Goal: Task Accomplishment & Management: Complete application form

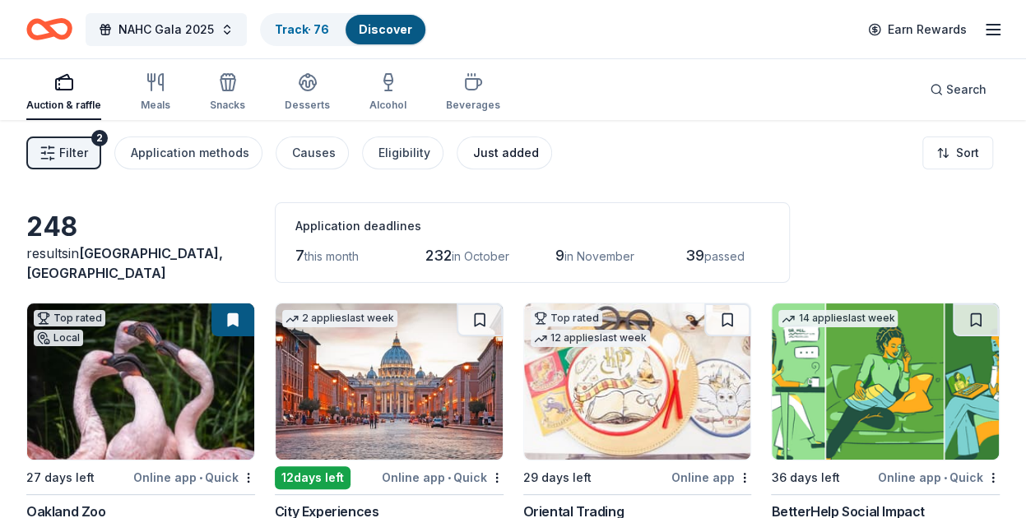
click at [479, 165] on button "Just added" at bounding box center [504, 153] width 95 height 33
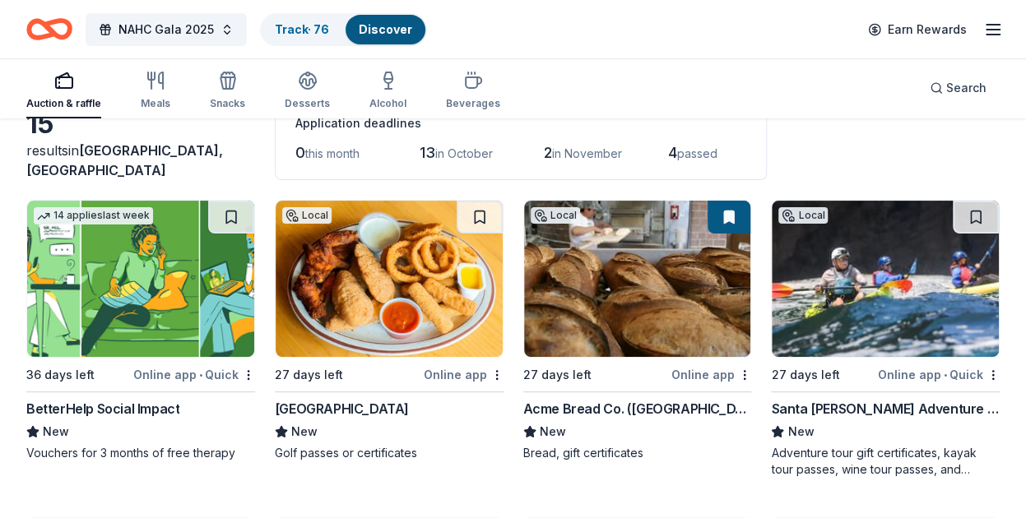
scroll to position [104, 0]
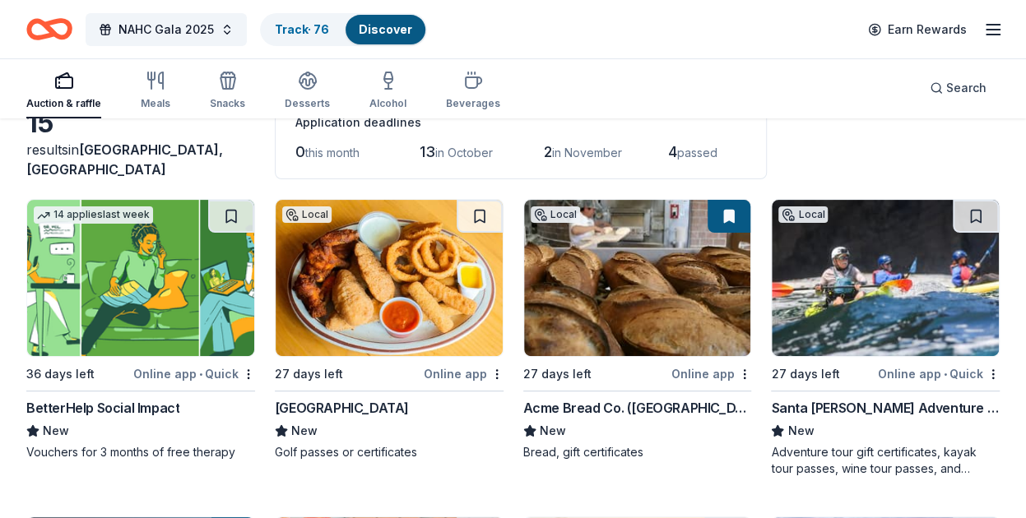
click at [850, 411] on div "Santa Barbara Adventure Company" at bounding box center [885, 408] width 229 height 20
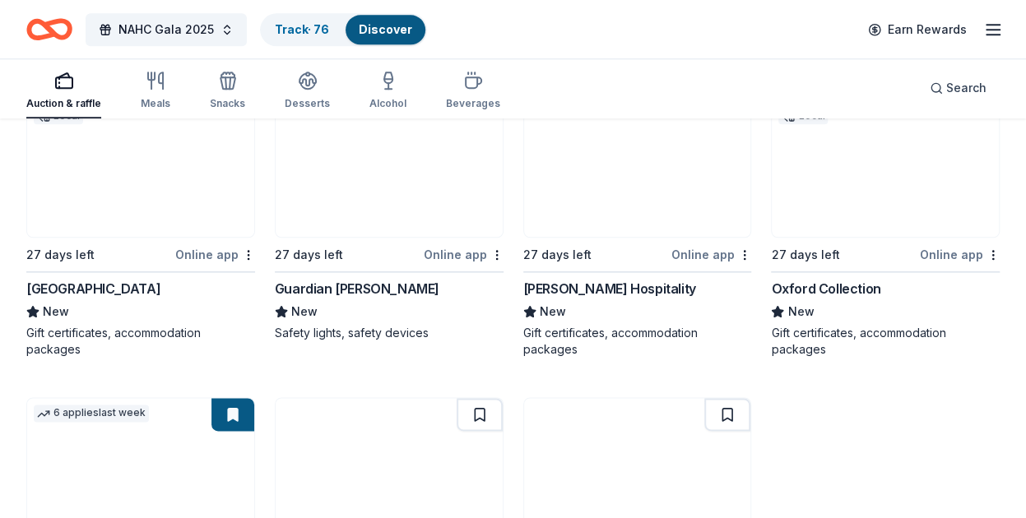
scroll to position [1047, 0]
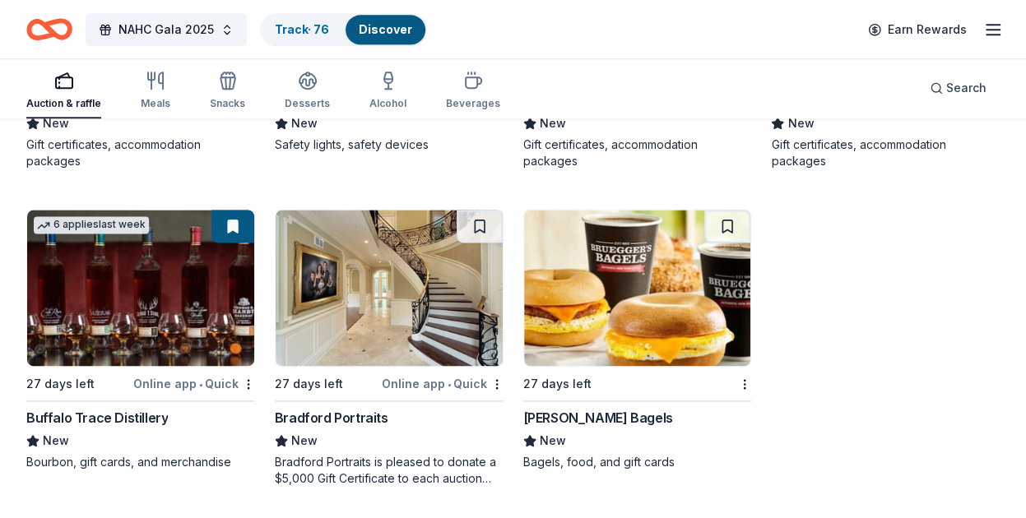
click at [340, 425] on div "Bradford Portraits" at bounding box center [332, 418] width 114 height 20
click at [479, 220] on button at bounding box center [480, 226] width 46 height 33
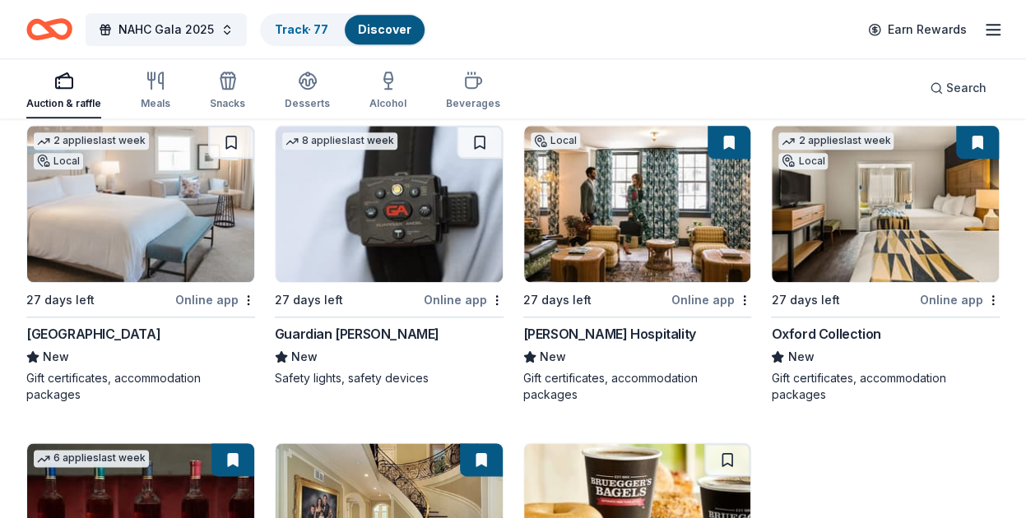
scroll to position [805, 0]
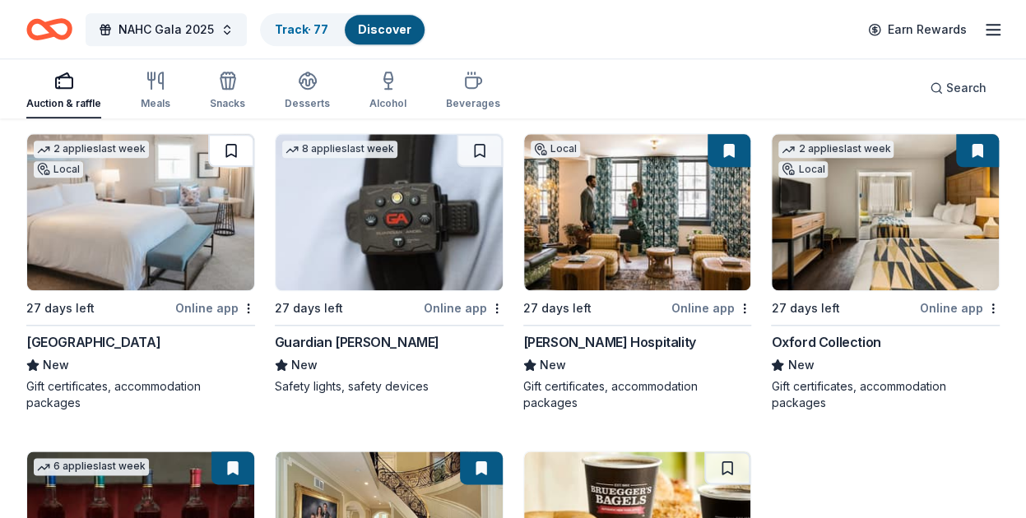
click at [227, 155] on button at bounding box center [231, 150] width 46 height 33
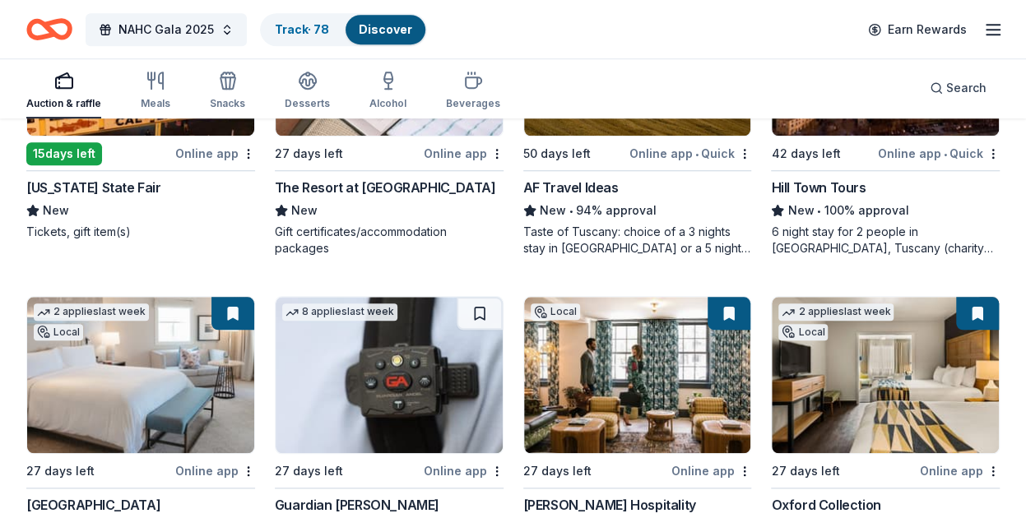
scroll to position [641, 0]
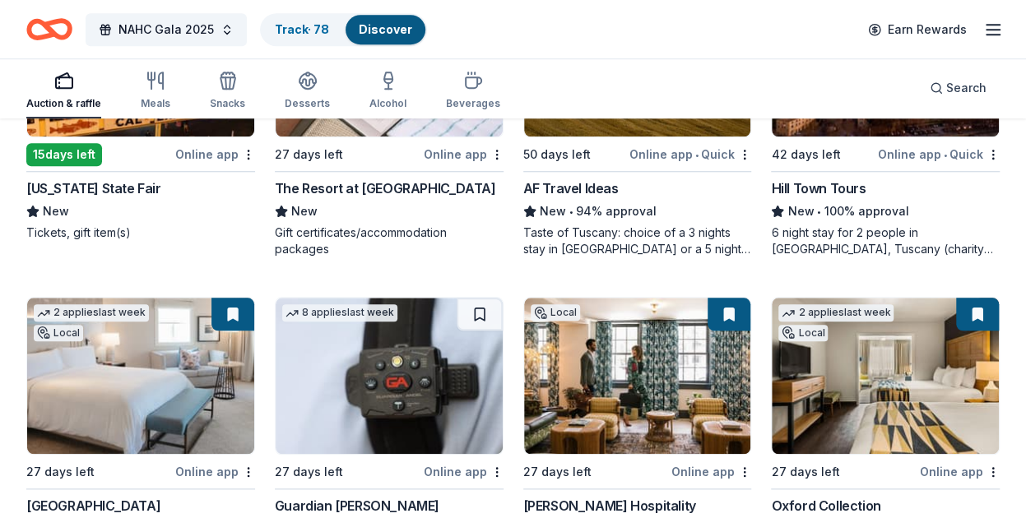
click at [133, 482] on div "2 applies last week Local 27 days left Online app Waldorf Astoria Monarch Beach…" at bounding box center [140, 436] width 229 height 278
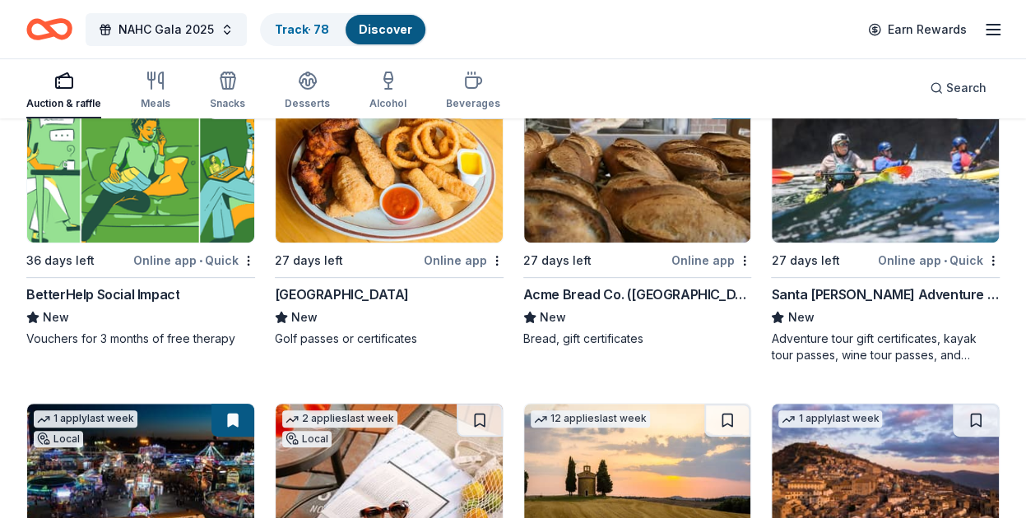
scroll to position [218, 0]
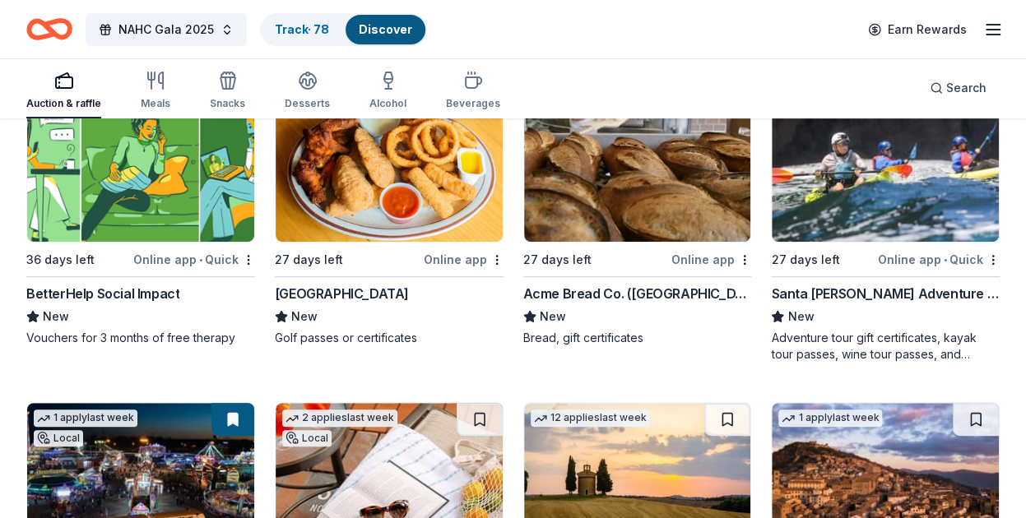
click at [359, 286] on div "[GEOGRAPHIC_DATA]" at bounding box center [342, 294] width 134 height 20
click at [467, 235] on img at bounding box center [389, 164] width 227 height 156
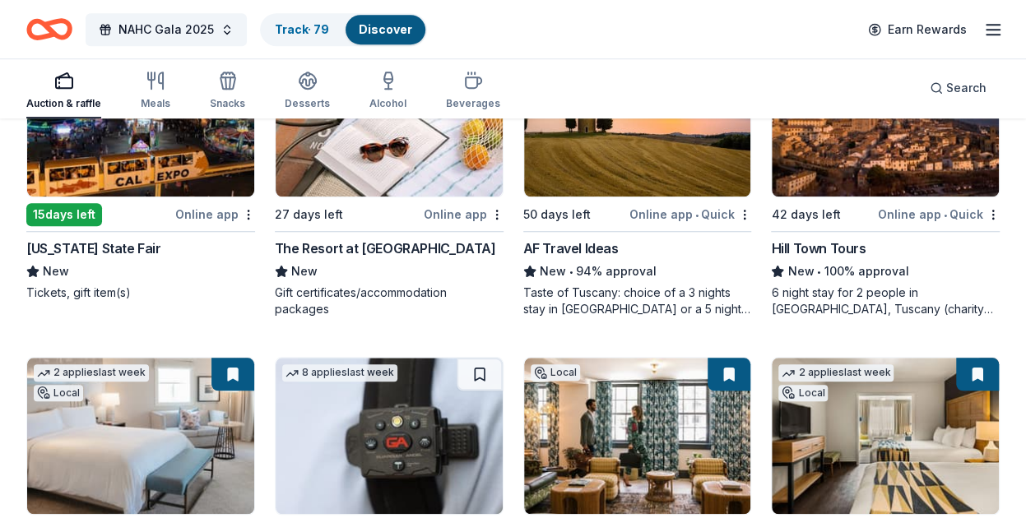
scroll to position [574, 0]
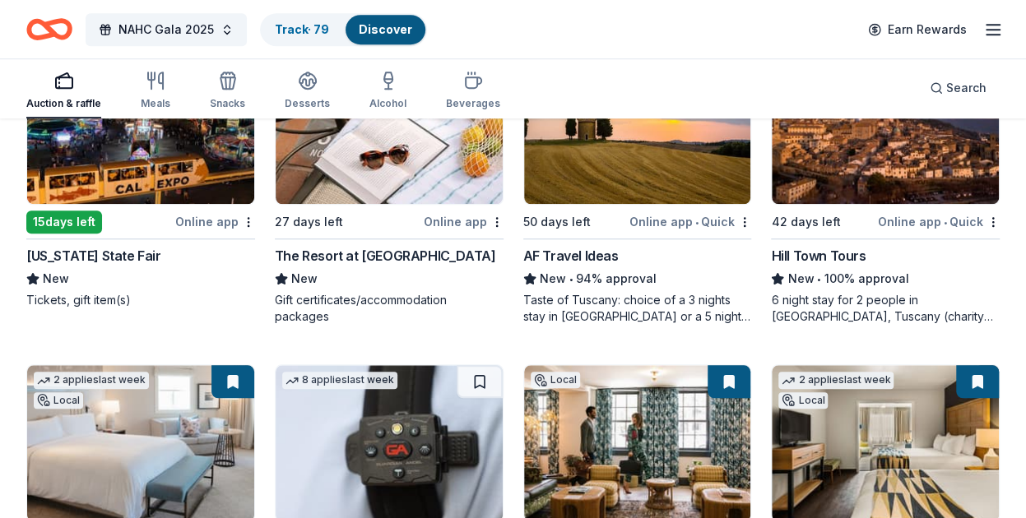
click at [334, 251] on div "The Resort at Pelican Hill" at bounding box center [385, 256] width 221 height 20
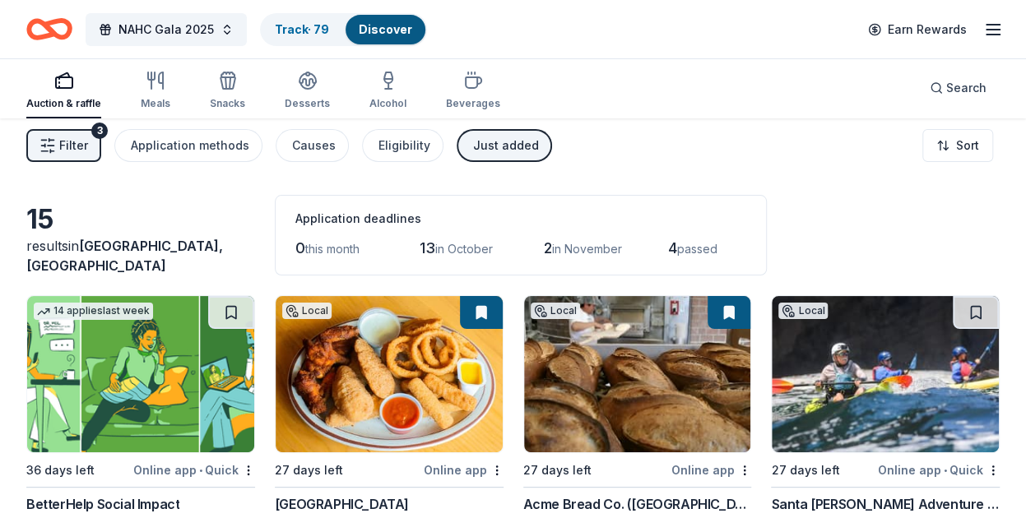
scroll to position [6, 0]
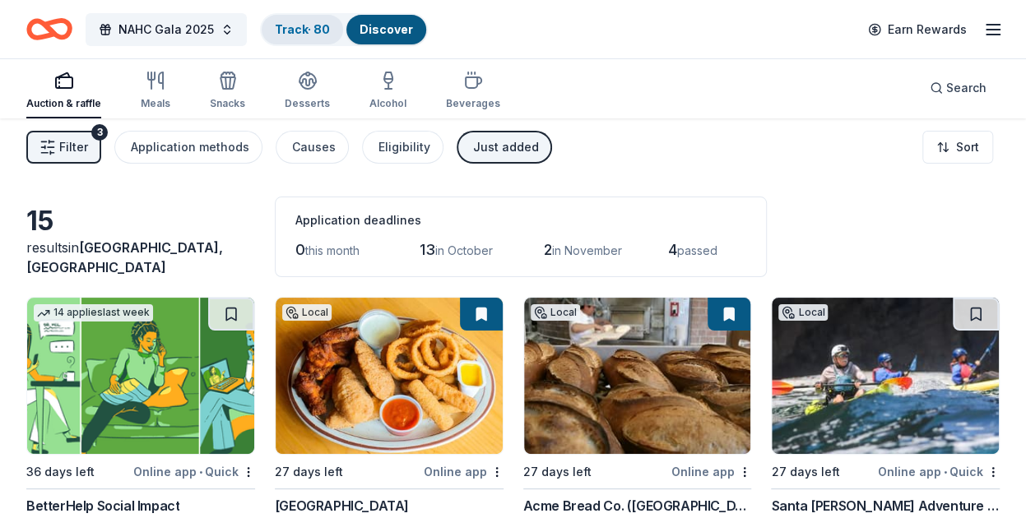
click at [300, 21] on div "Track · 80" at bounding box center [302, 30] width 81 height 30
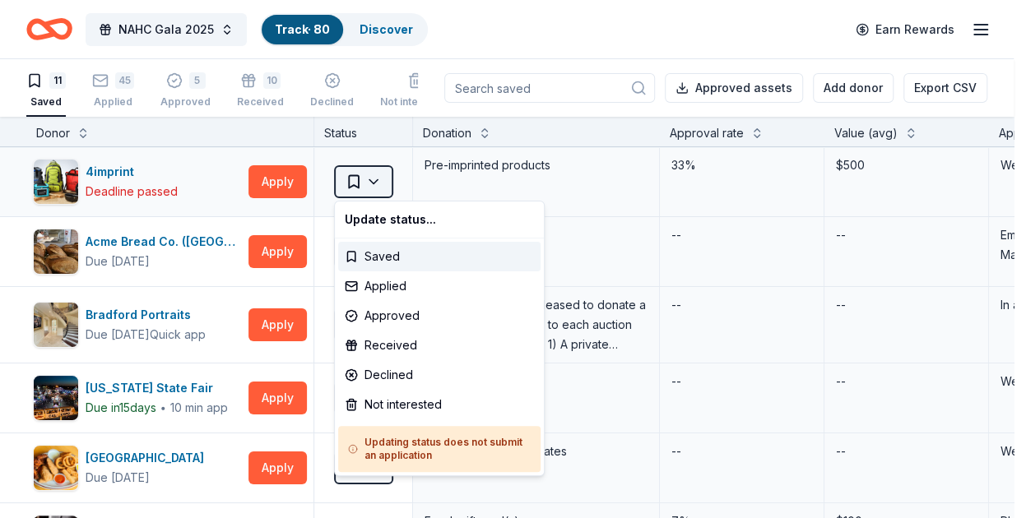
click at [348, 184] on html "NAHC Gala 2025 Track · 80 Discover Earn Rewards 11 Saved 45 Applied 5 Approved …" at bounding box center [513, 259] width 1026 height 518
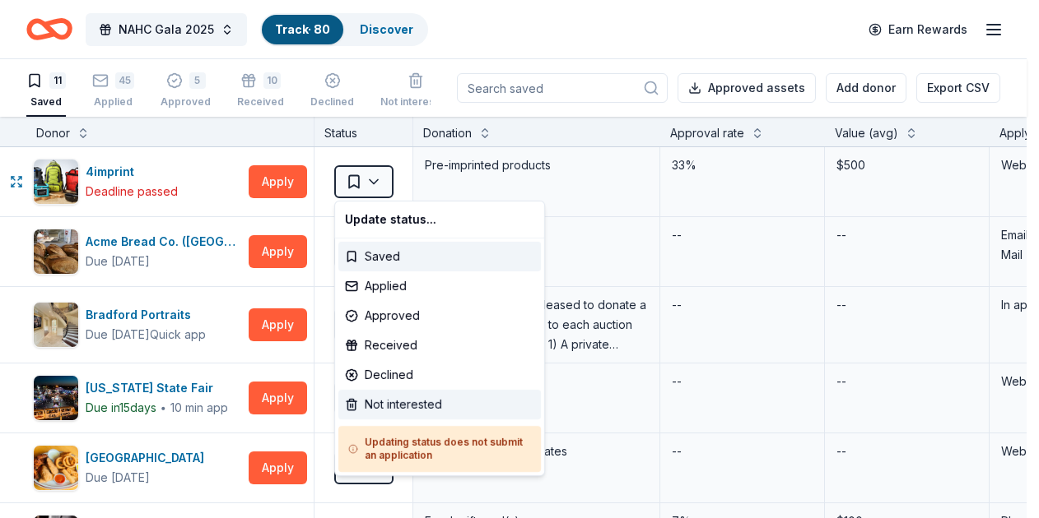
click at [390, 407] on div "Not interested" at bounding box center [439, 405] width 202 height 30
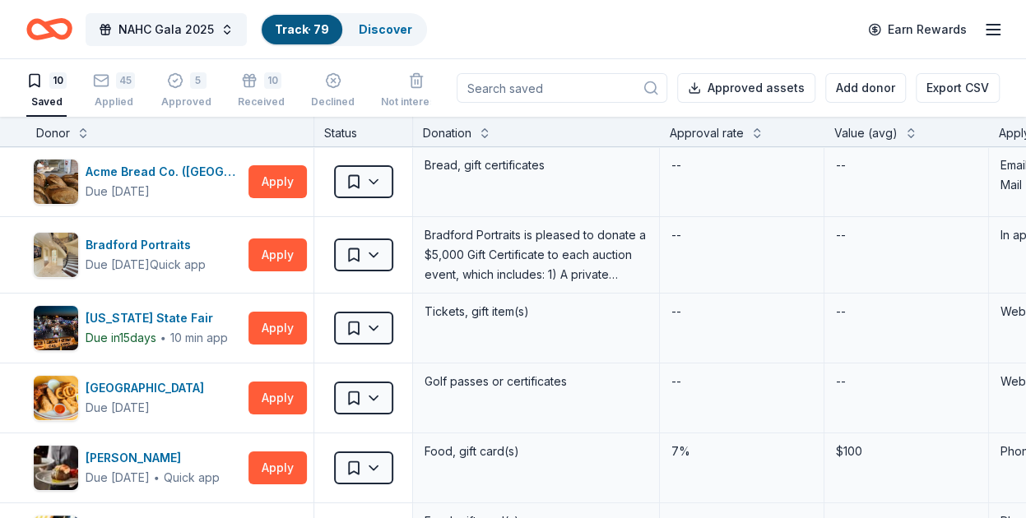
click at [137, 107] on div "10 Saved 45 Applied 5 Approved 10 Received Declined Not interested" at bounding box center [238, 91] width 425 height 51
click at [128, 104] on div "Applied" at bounding box center [114, 101] width 42 height 13
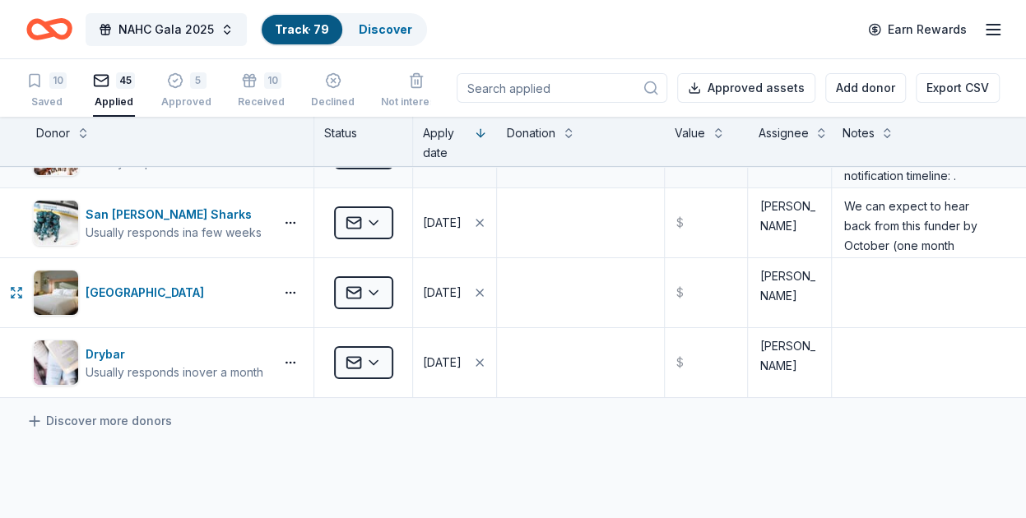
scroll to position [2917, 0]
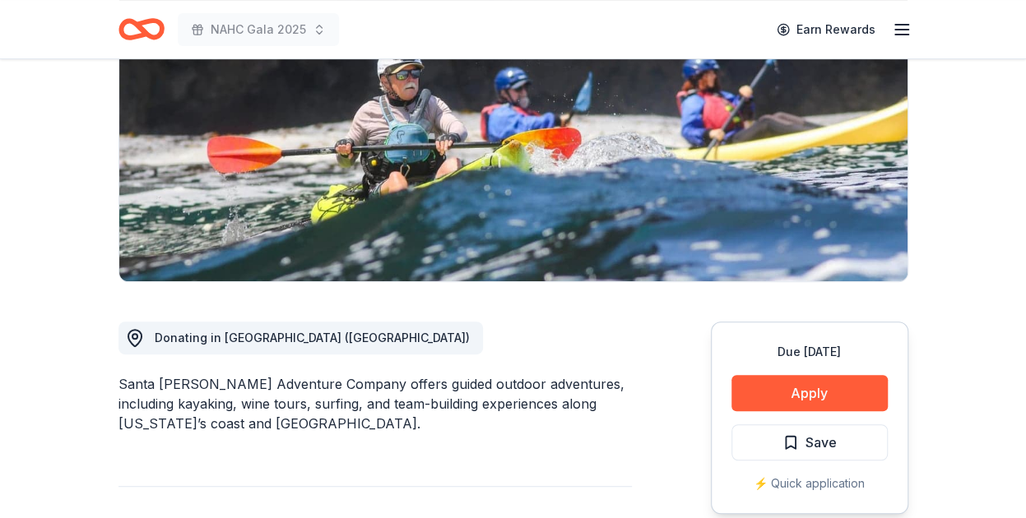
scroll to position [219, 0]
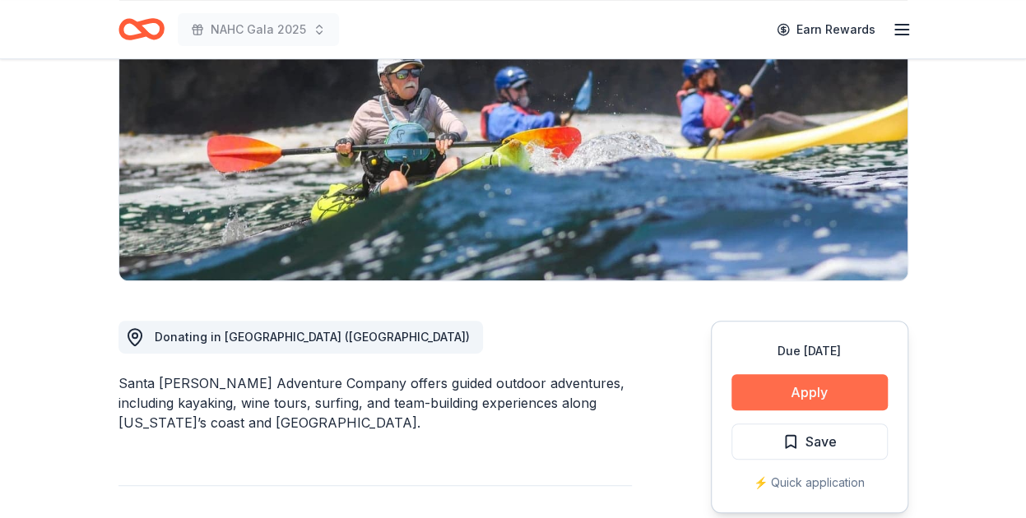
click at [769, 384] on button "Apply" at bounding box center [810, 392] width 156 height 36
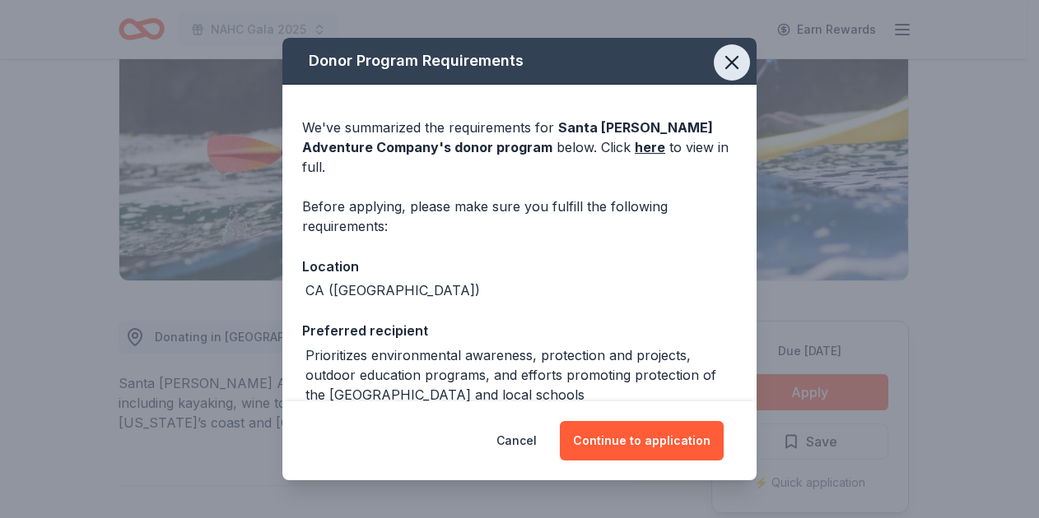
click at [720, 68] on icon "button" at bounding box center [731, 62] width 23 height 23
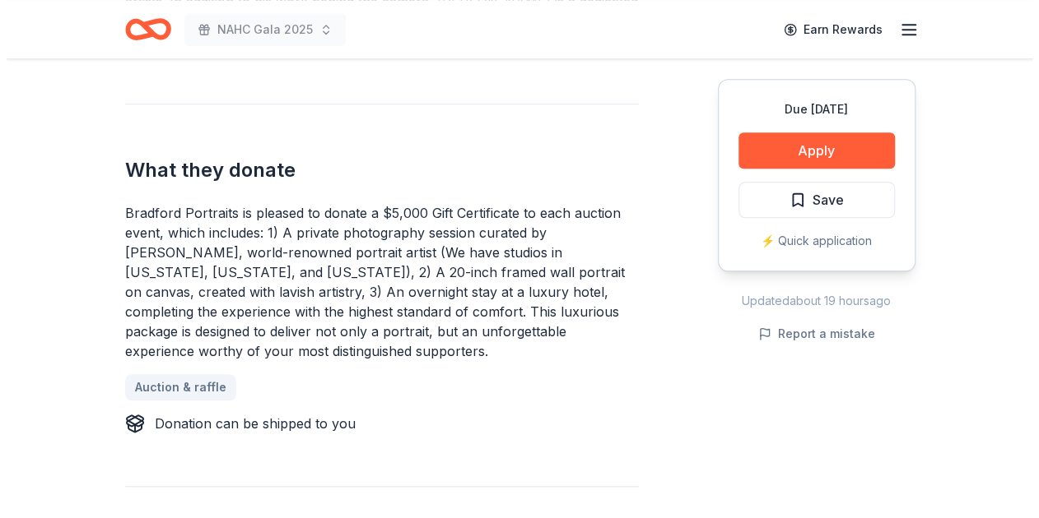
scroll to position [649, 0]
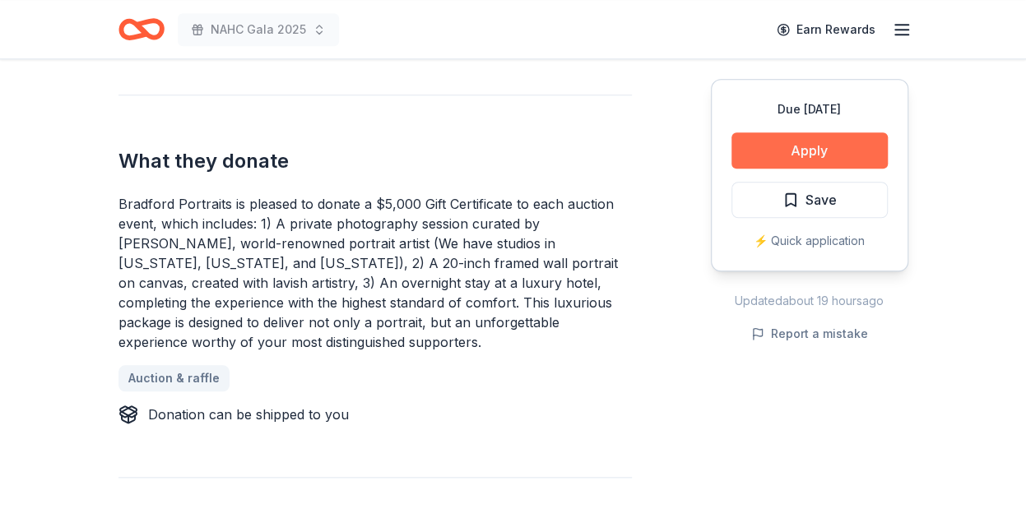
click at [775, 167] on button "Apply" at bounding box center [810, 150] width 156 height 36
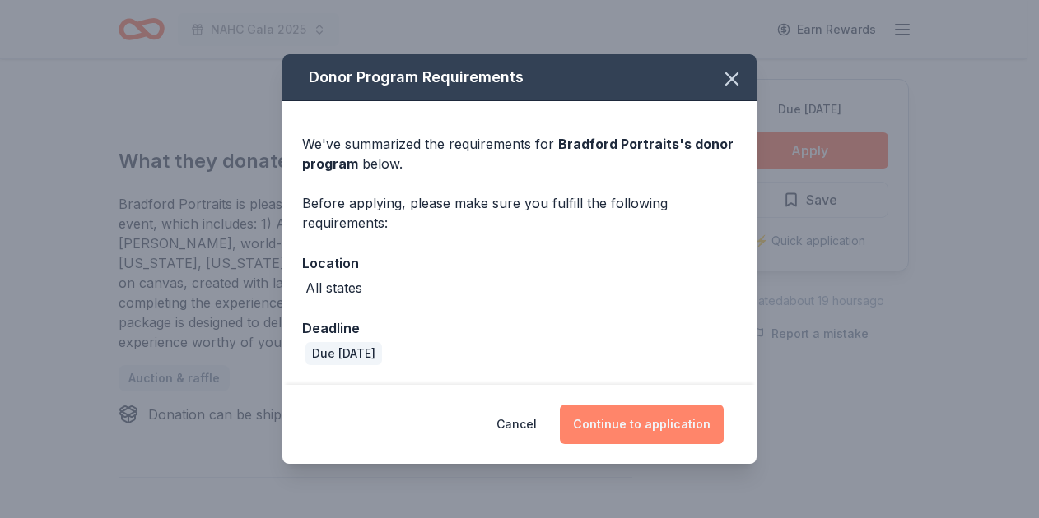
click at [640, 421] on button "Continue to application" at bounding box center [642, 425] width 164 height 40
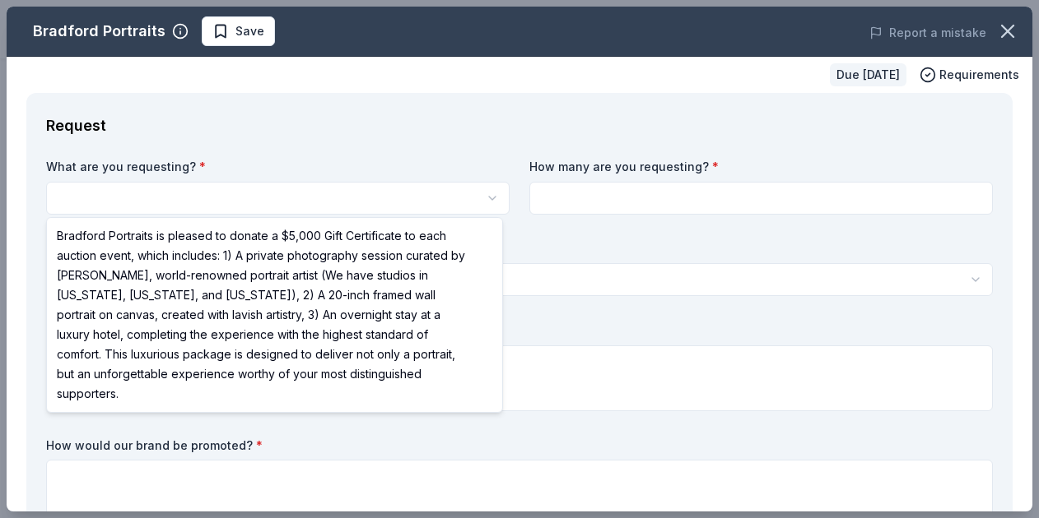
scroll to position [0, 0]
click at [418, 212] on html "NAHC Gala 2025 Save Apply Due in 27 days Share Bradford Portraits New Share Don…" at bounding box center [519, 259] width 1039 height 518
select select "Bradford Portraits is pleased to donate a $5,000 Gift Certificate to each aucti…"
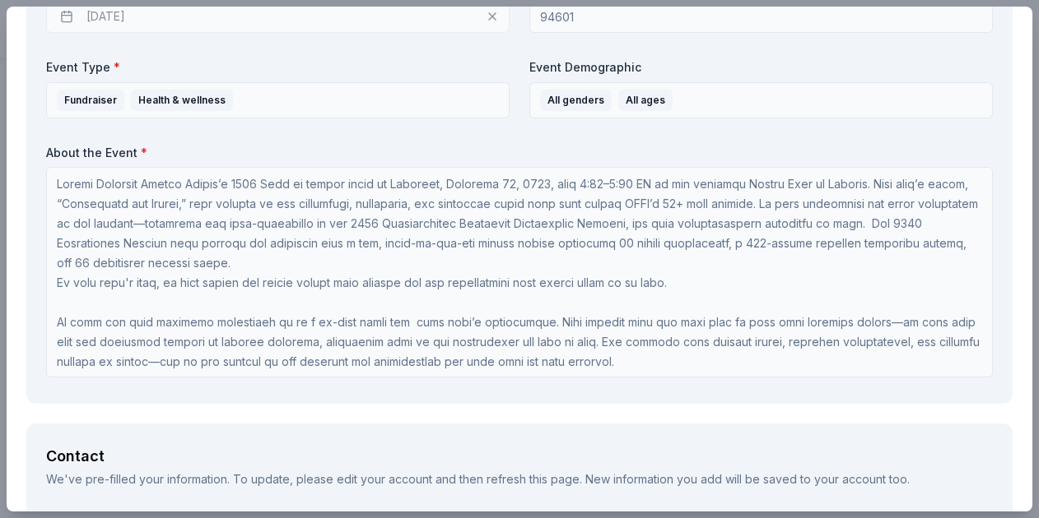
scroll to position [1, 0]
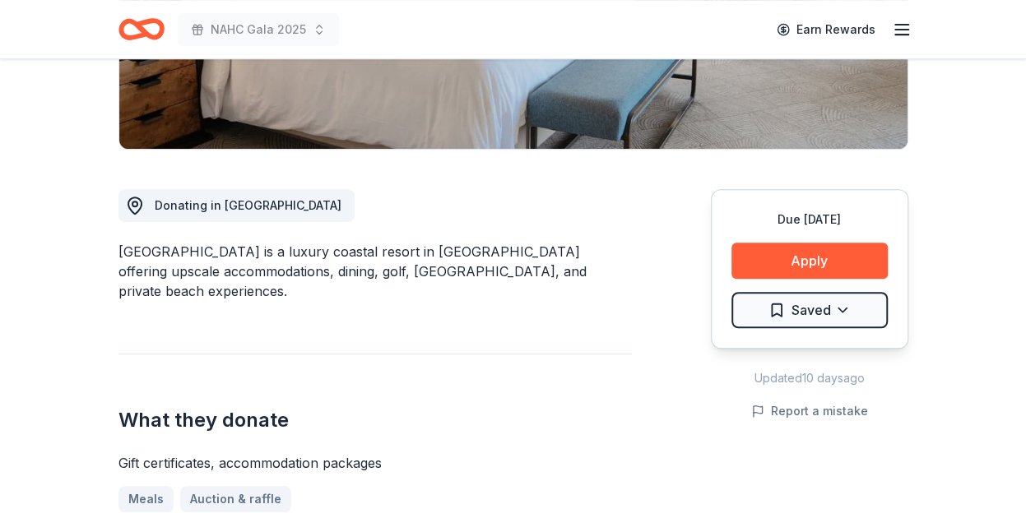
scroll to position [350, 0]
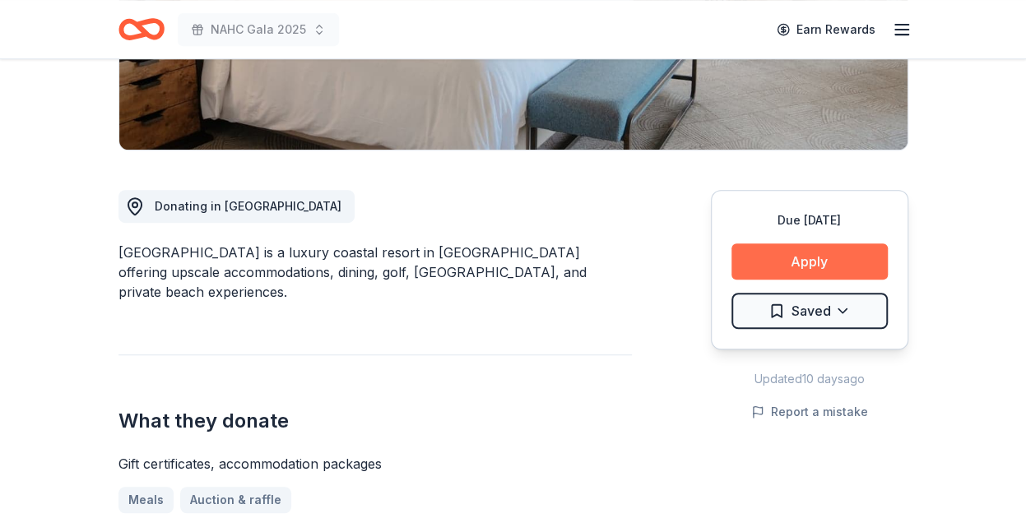
click at [753, 258] on button "Apply" at bounding box center [810, 262] width 156 height 36
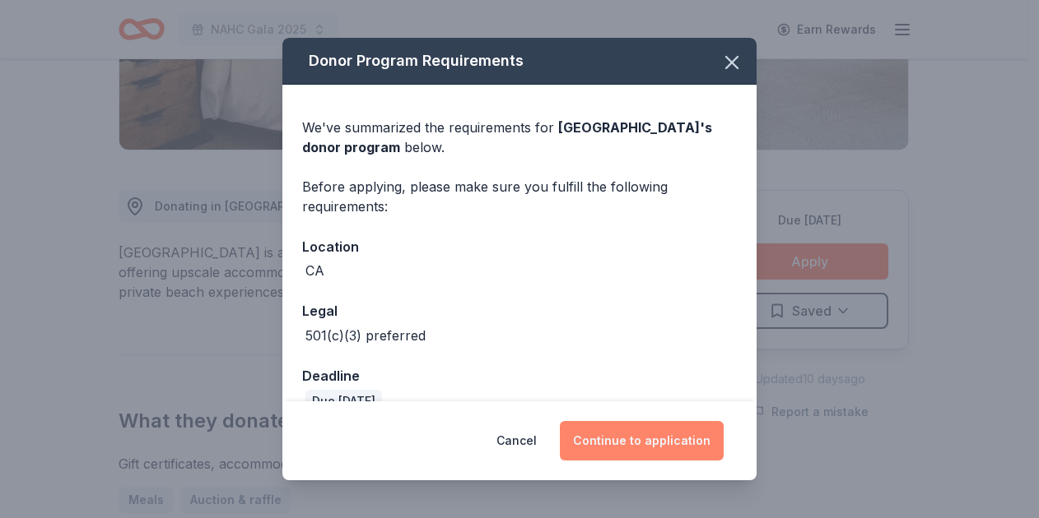
click at [639, 432] on button "Continue to application" at bounding box center [642, 441] width 164 height 40
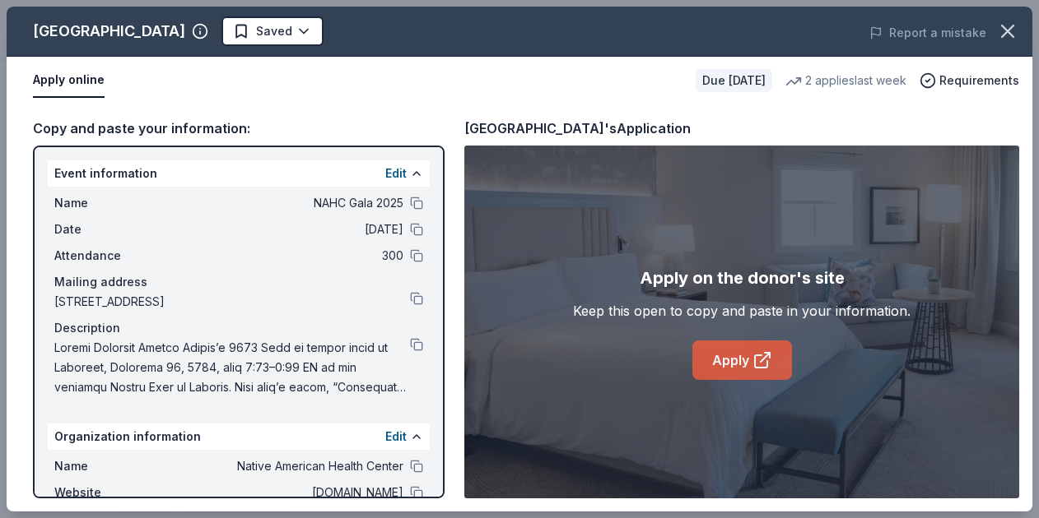
click at [735, 351] on link "Apply" at bounding box center [742, 361] width 100 height 40
click at [727, 366] on link "Apply" at bounding box center [742, 361] width 100 height 40
click at [998, 35] on icon "button" at bounding box center [1007, 31] width 23 height 23
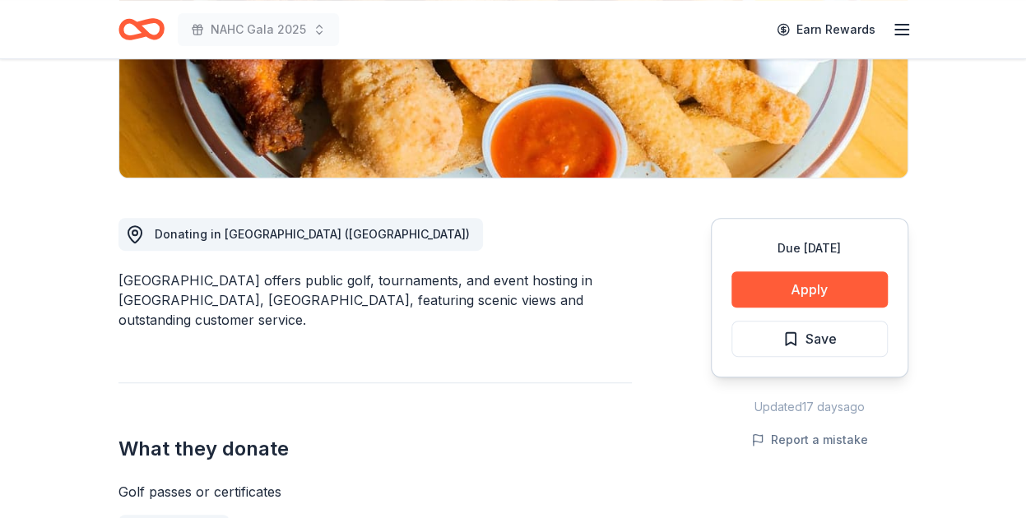
scroll to position [323, 0]
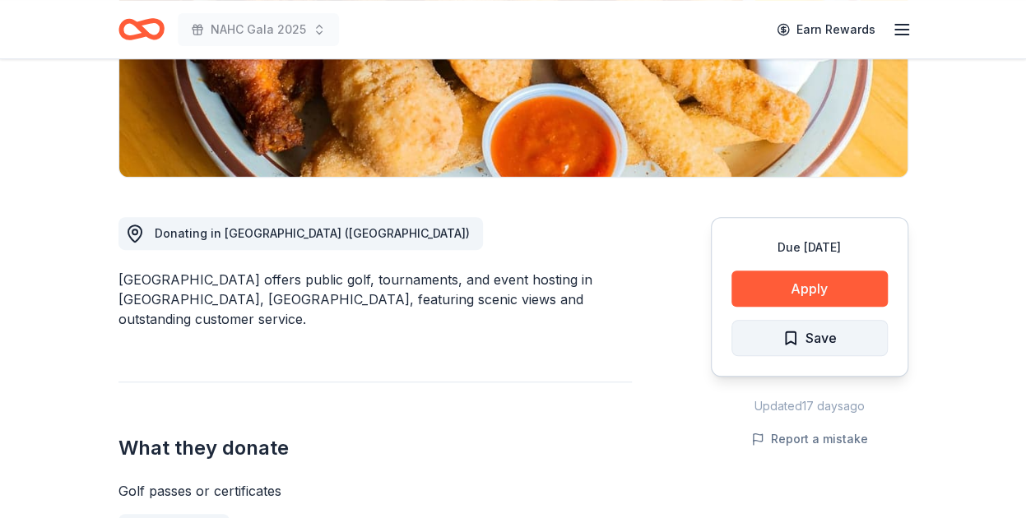
click at [744, 330] on button "Save" at bounding box center [810, 338] width 156 height 36
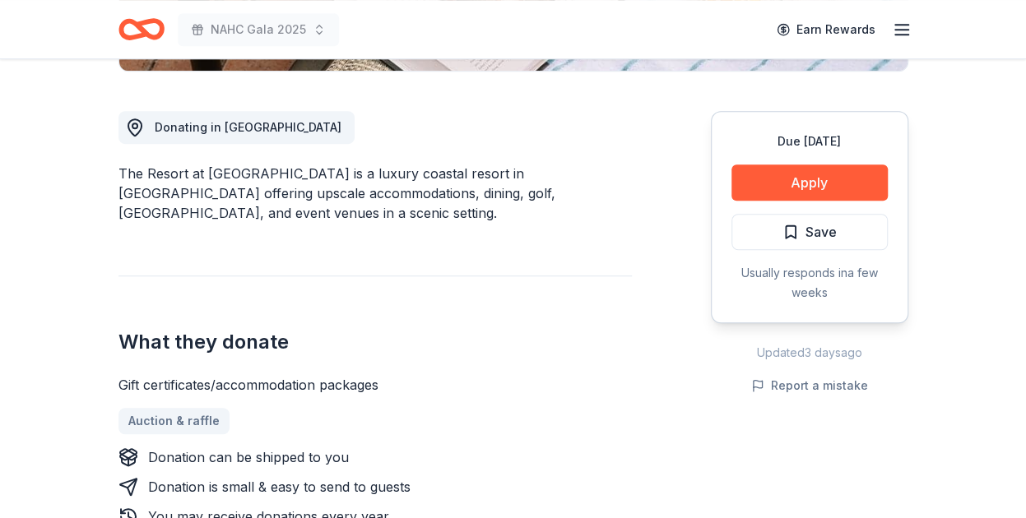
scroll to position [437, 0]
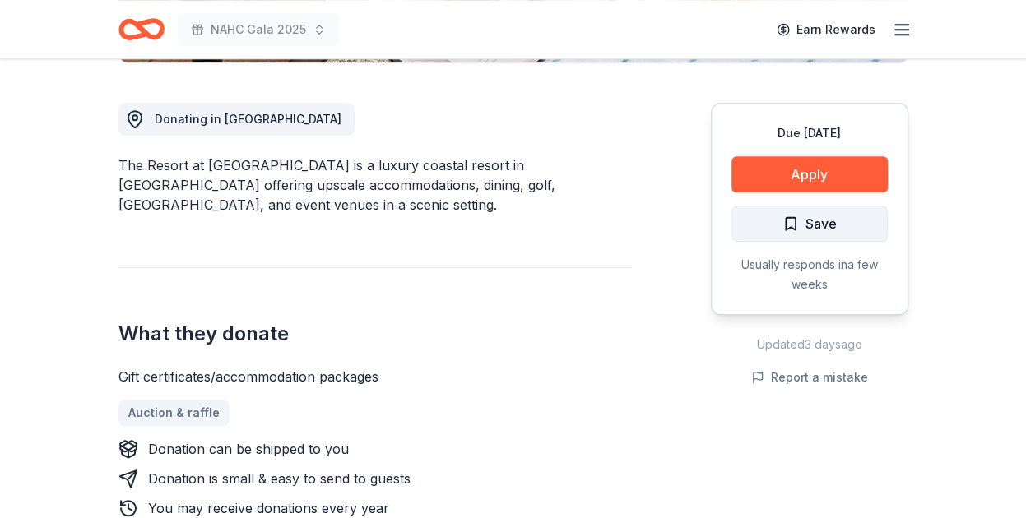
click at [771, 224] on button "Save" at bounding box center [810, 224] width 156 height 36
